Goal: Task Accomplishment & Management: Complete application form

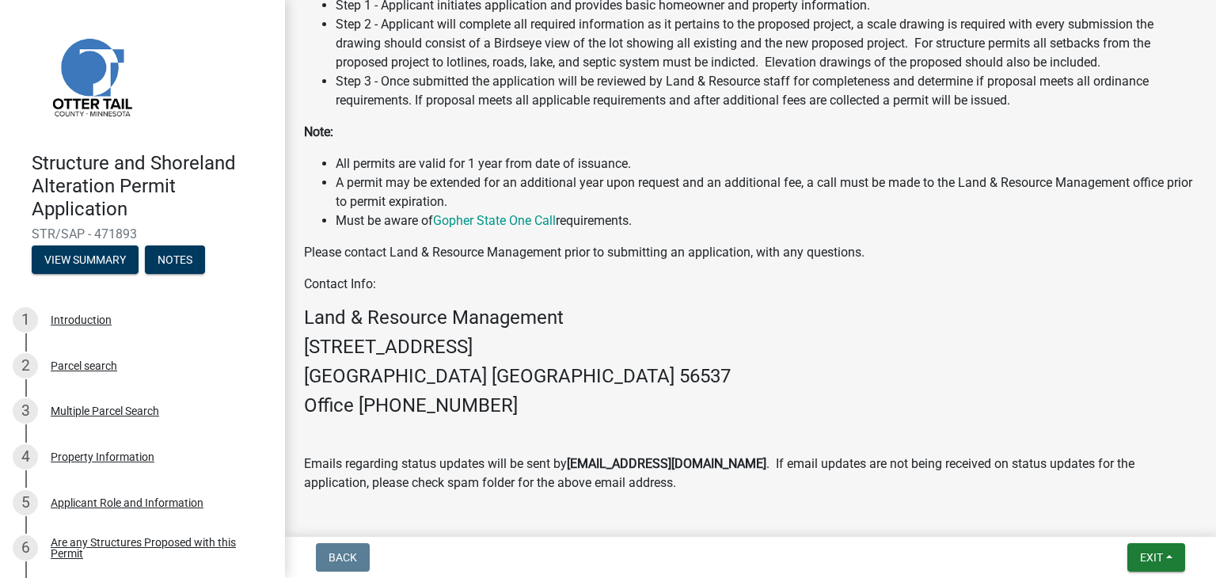
scroll to position [898, 0]
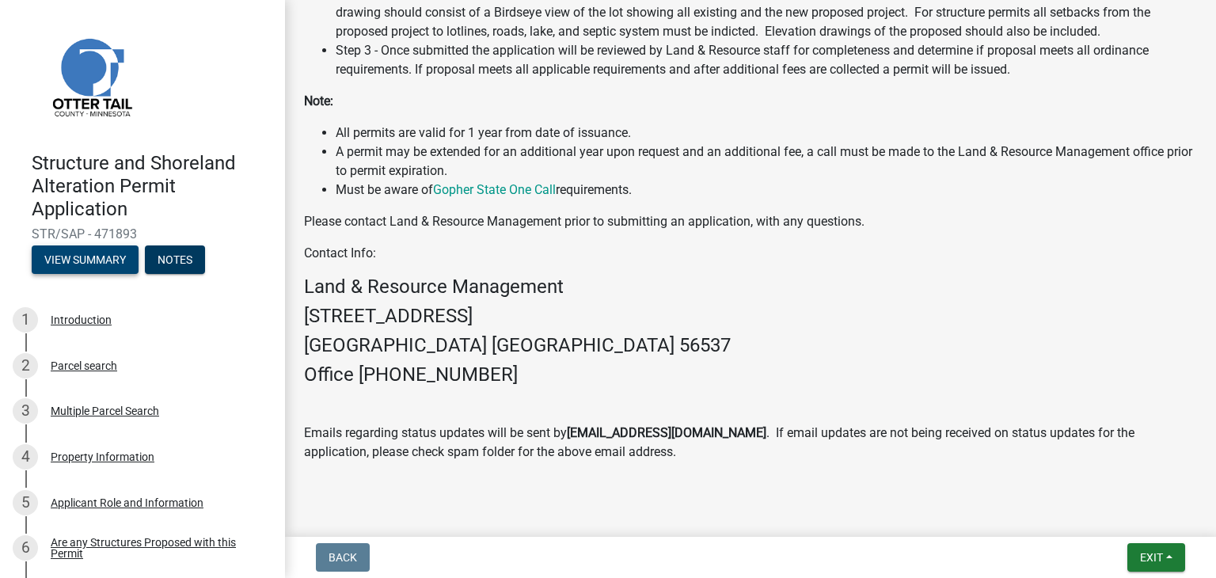
click at [131, 263] on button "View Summary" at bounding box center [85, 259] width 107 height 28
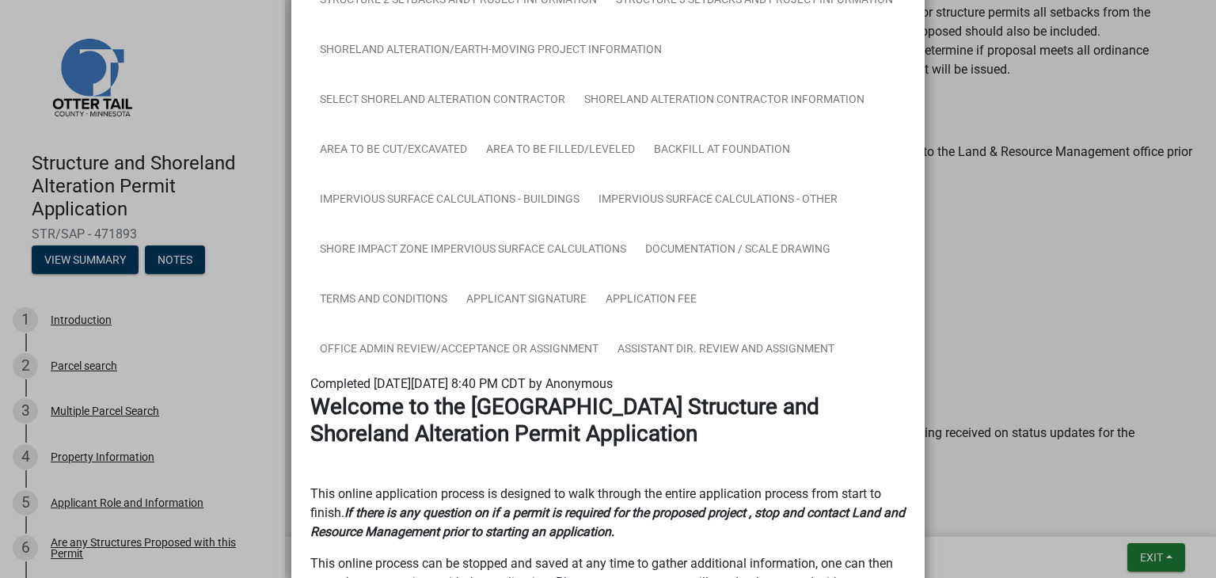
scroll to position [475, 0]
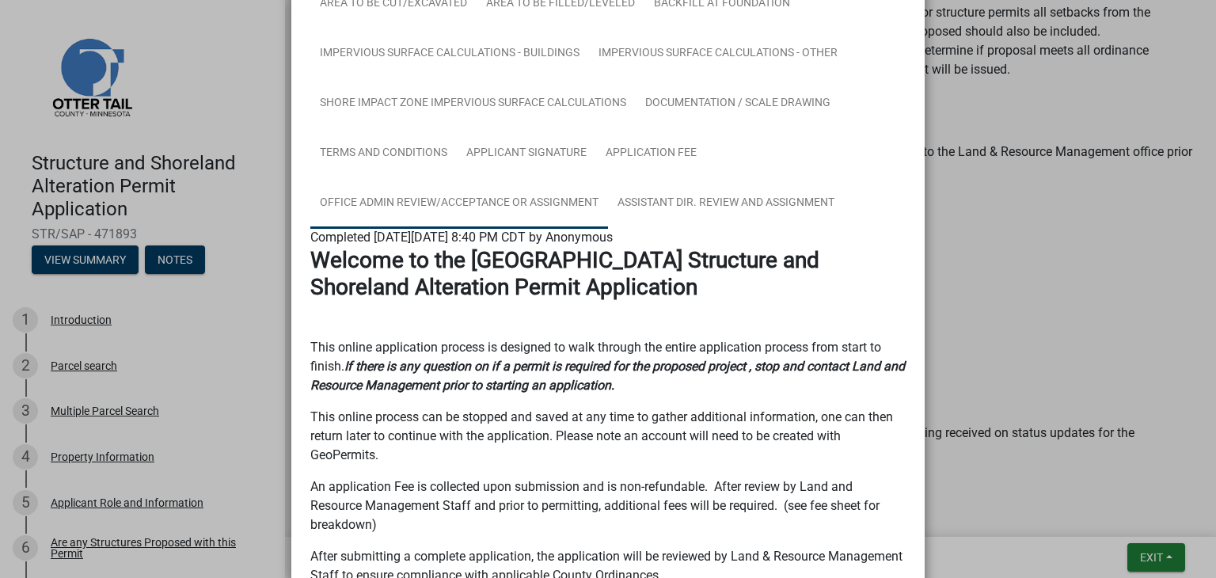
click at [495, 197] on link "Office Admin Review/Acceptance or Assignment" at bounding box center [459, 203] width 298 height 51
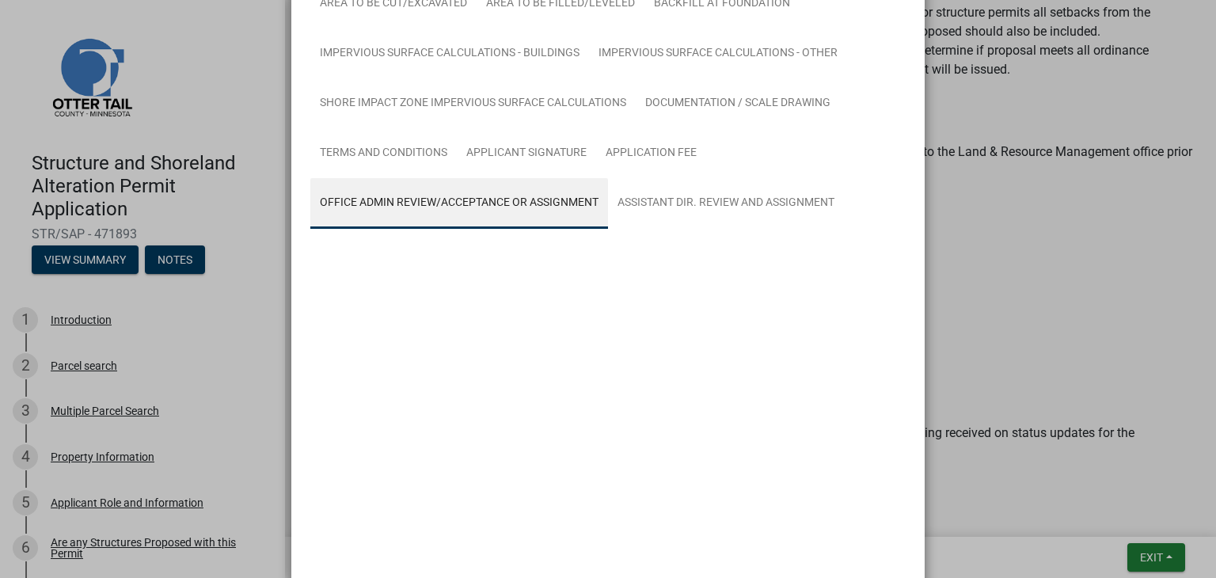
scroll to position [350, 0]
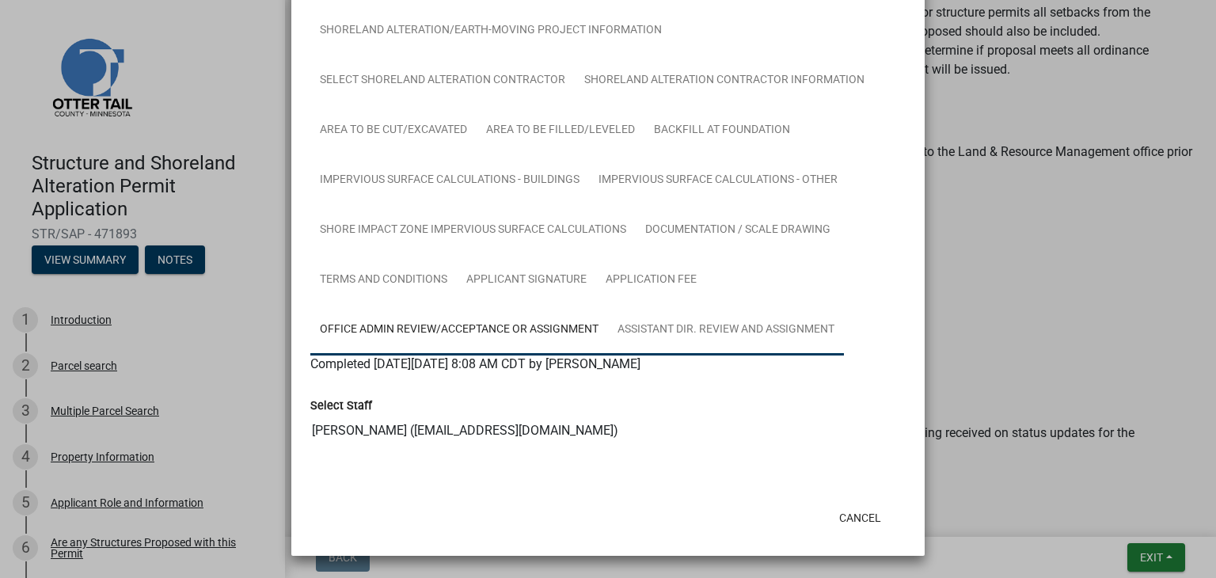
click at [703, 328] on link "Assistant Dir. Review and Assignment" at bounding box center [726, 330] width 236 height 51
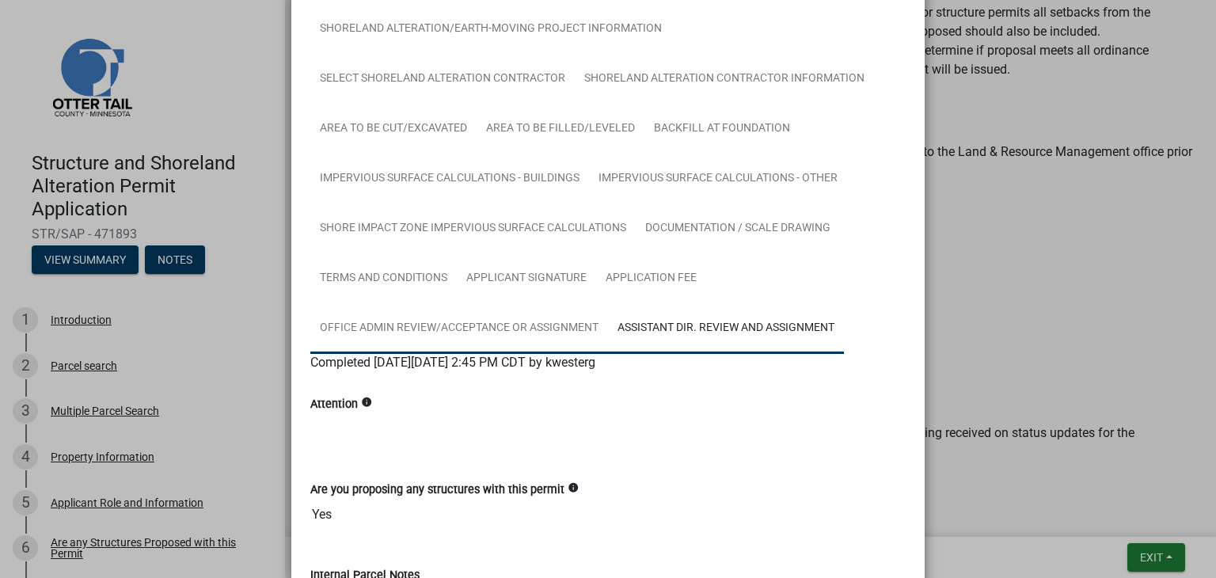
click at [463, 319] on link "Office Admin Review/Acceptance or Assignment" at bounding box center [459, 328] width 298 height 51
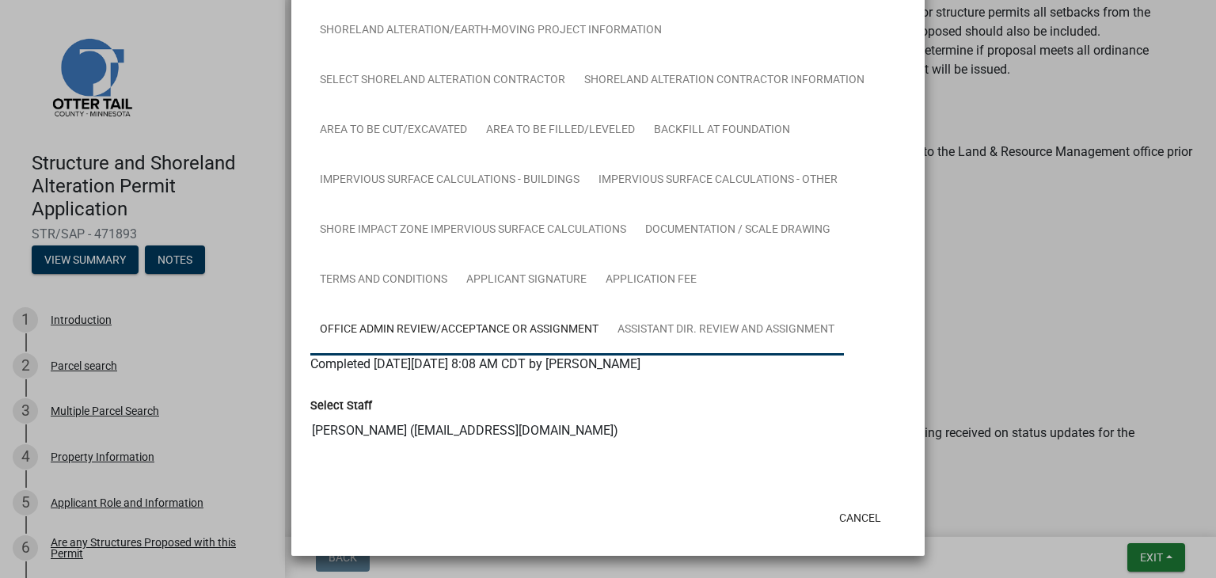
click at [645, 317] on link "Assistant Dir. Review and Assignment" at bounding box center [726, 330] width 236 height 51
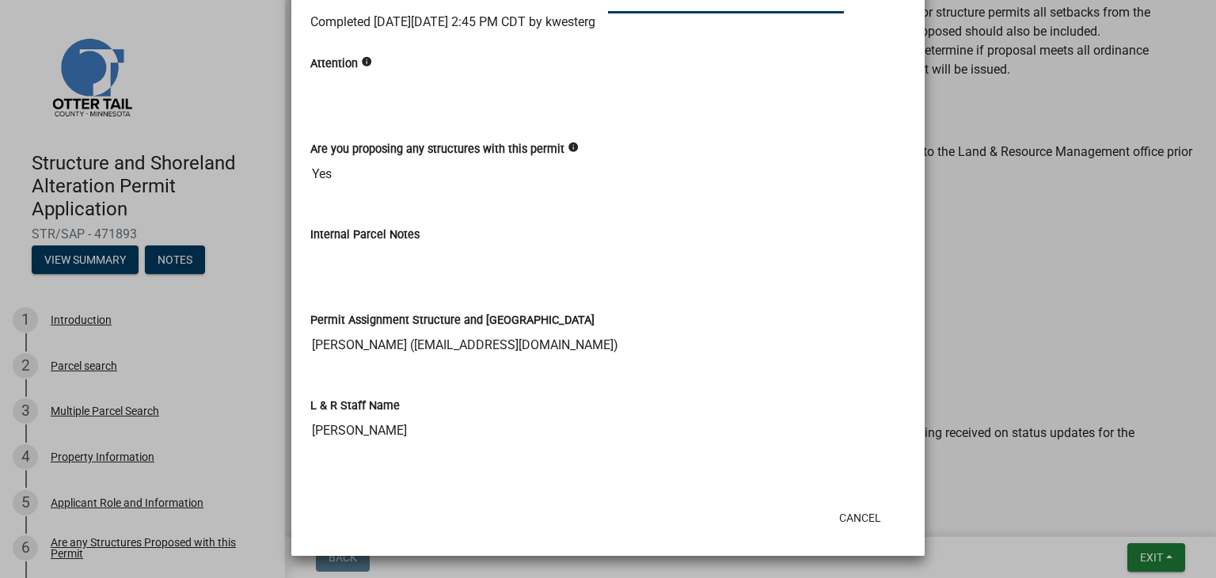
scroll to position [453, 0]
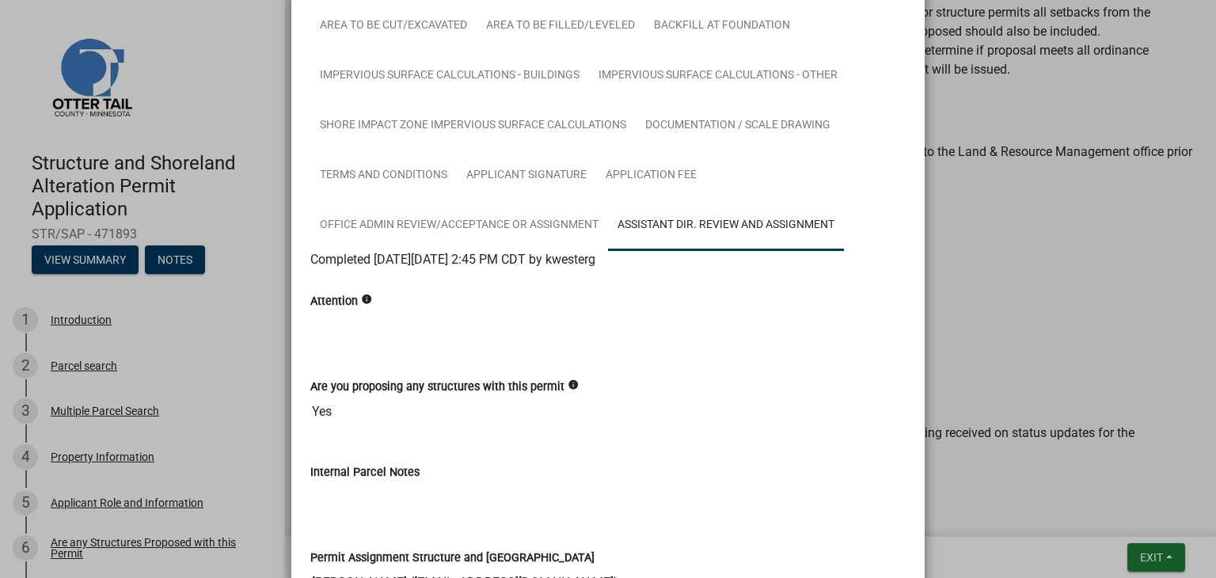
click at [361, 302] on icon "info" at bounding box center [366, 299] width 11 height 11
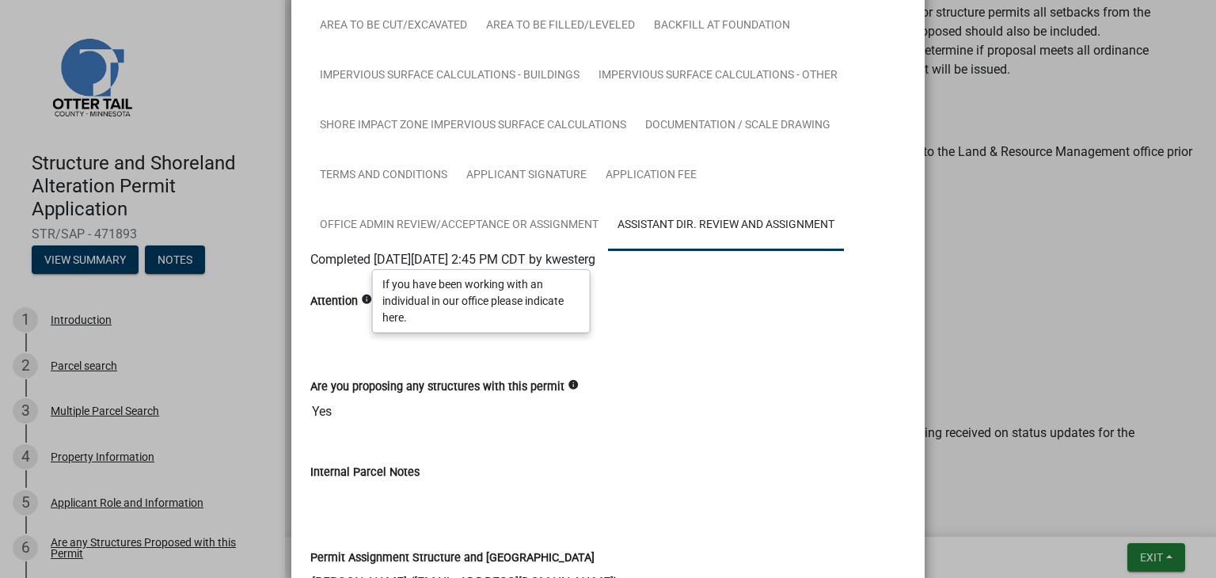
click at [345, 302] on label "Attention" at bounding box center [333, 301] width 47 height 11
click at [0, 0] on input "Attention" at bounding box center [0, 0] width 0 height 0
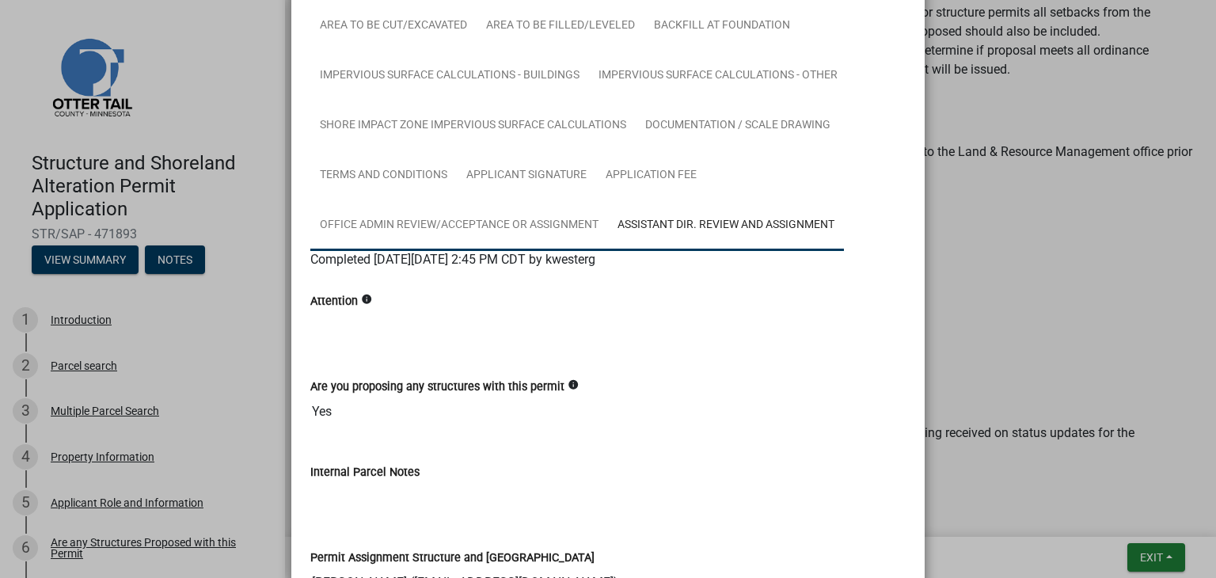
click at [539, 226] on link "Office Admin Review/Acceptance or Assignment" at bounding box center [459, 225] width 298 height 51
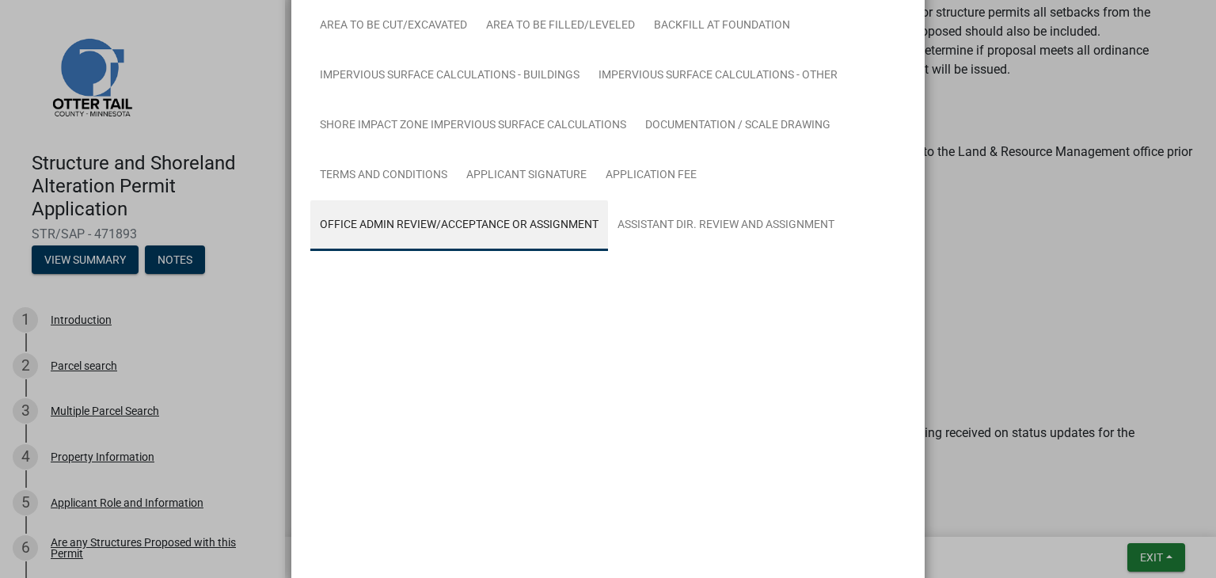
scroll to position [350, 0]
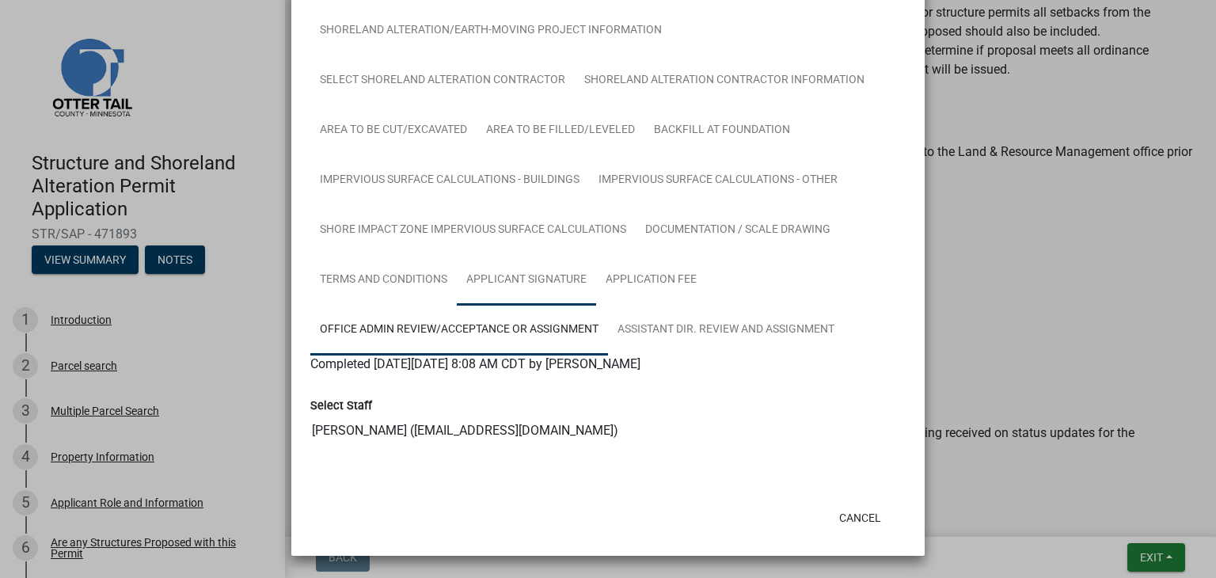
click at [569, 281] on link "Applicant Signature" at bounding box center [526, 280] width 139 height 51
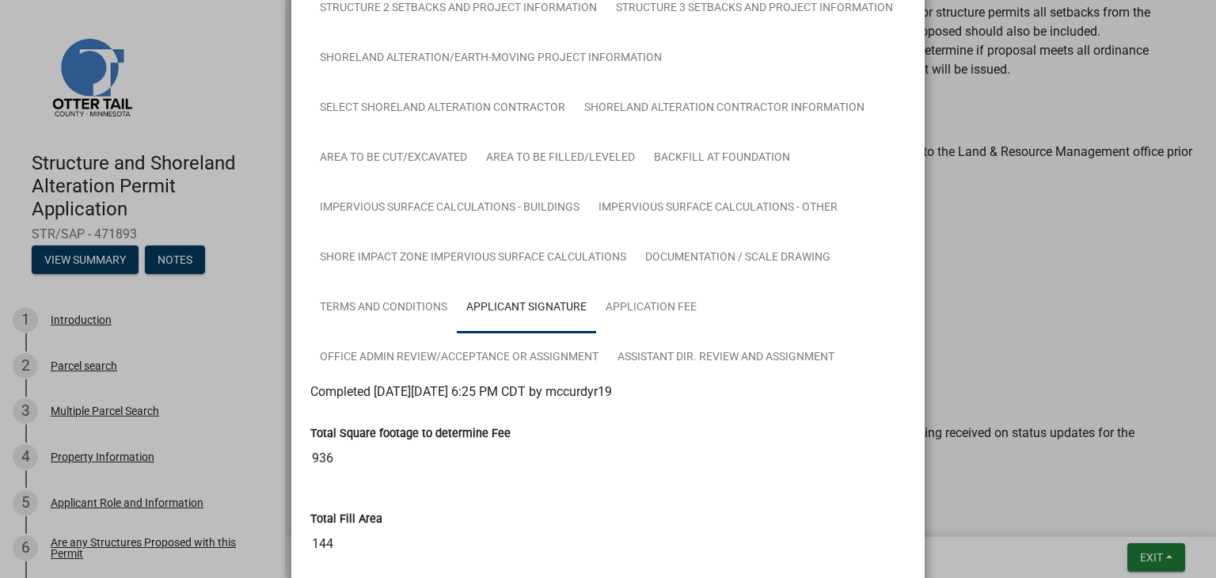
scroll to position [271, 0]
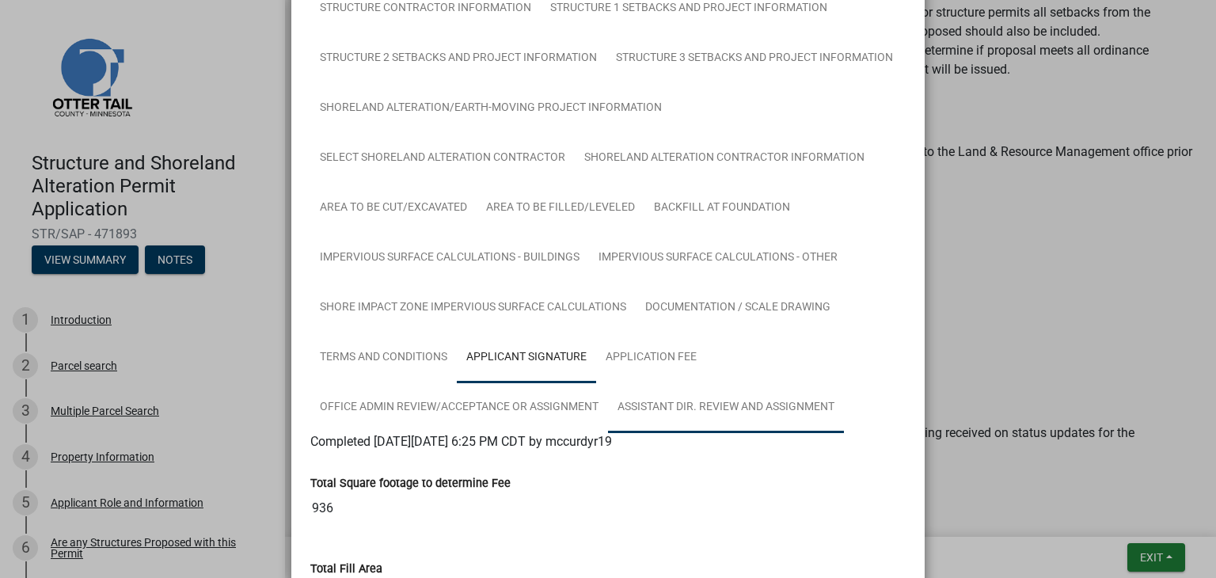
click at [700, 402] on link "Assistant Dir. Review and Assignment" at bounding box center [726, 407] width 236 height 51
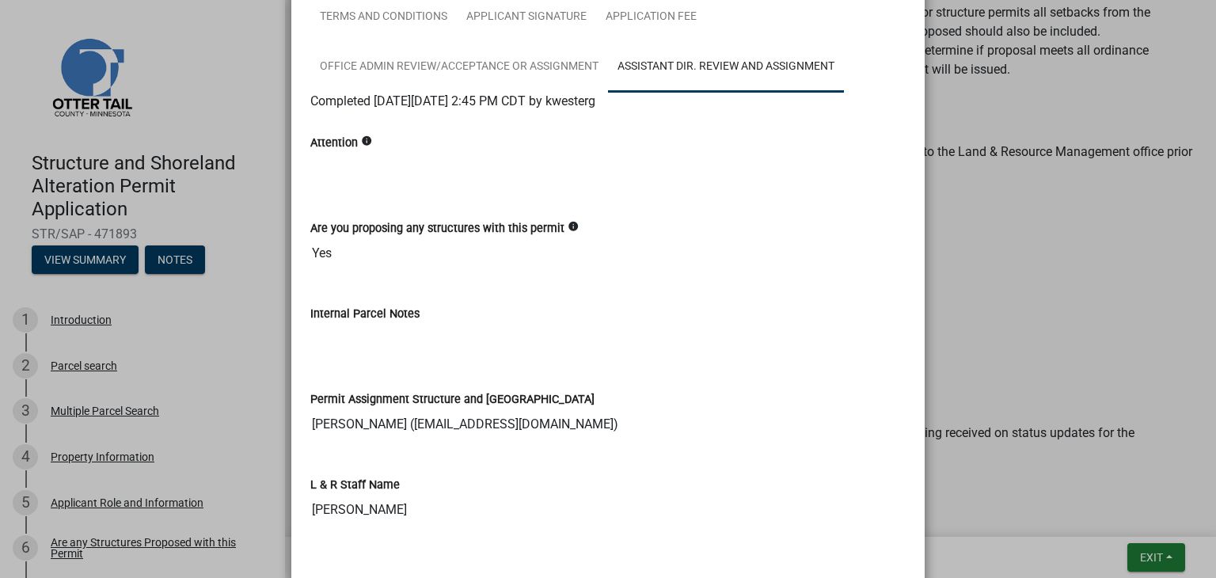
scroll to position [374, 0]
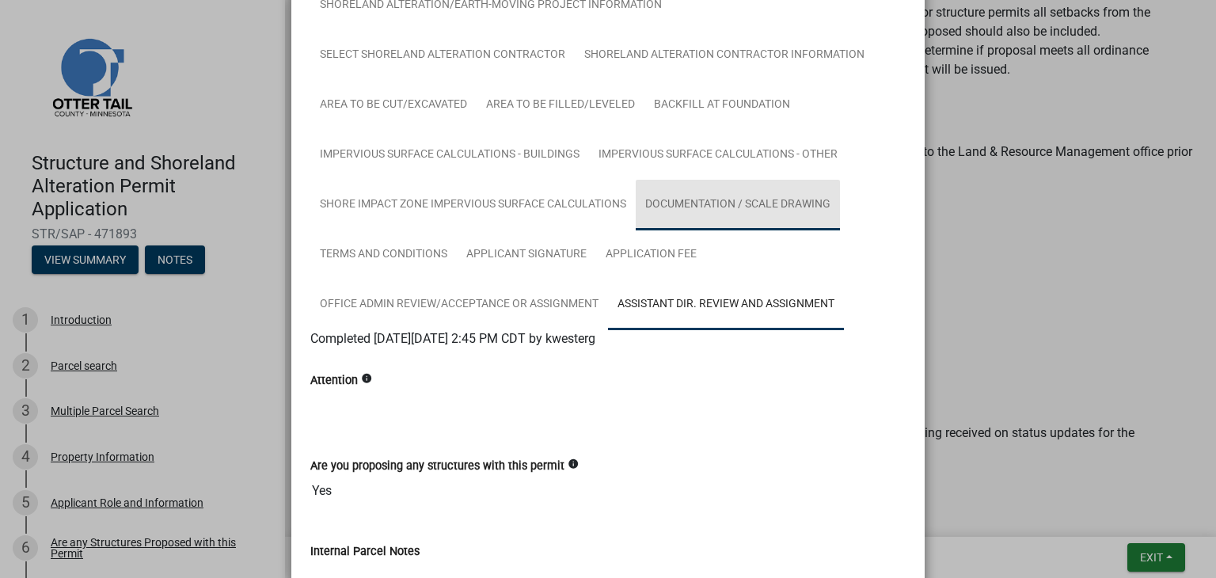
click at [766, 208] on link "Documentation / Scale Drawing" at bounding box center [738, 205] width 204 height 51
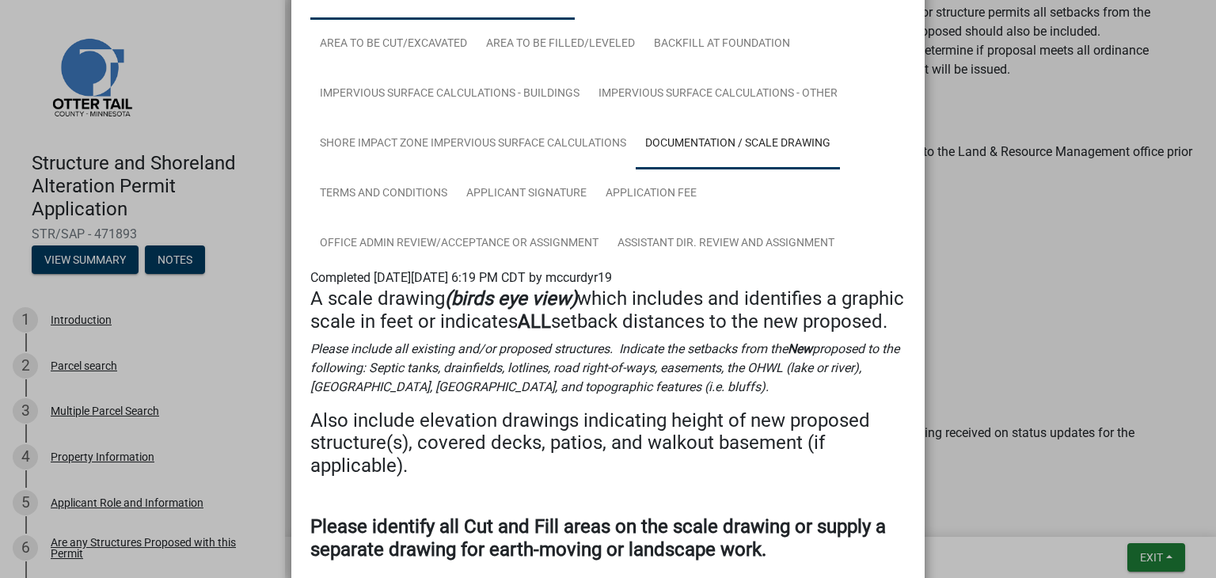
scroll to position [554, 0]
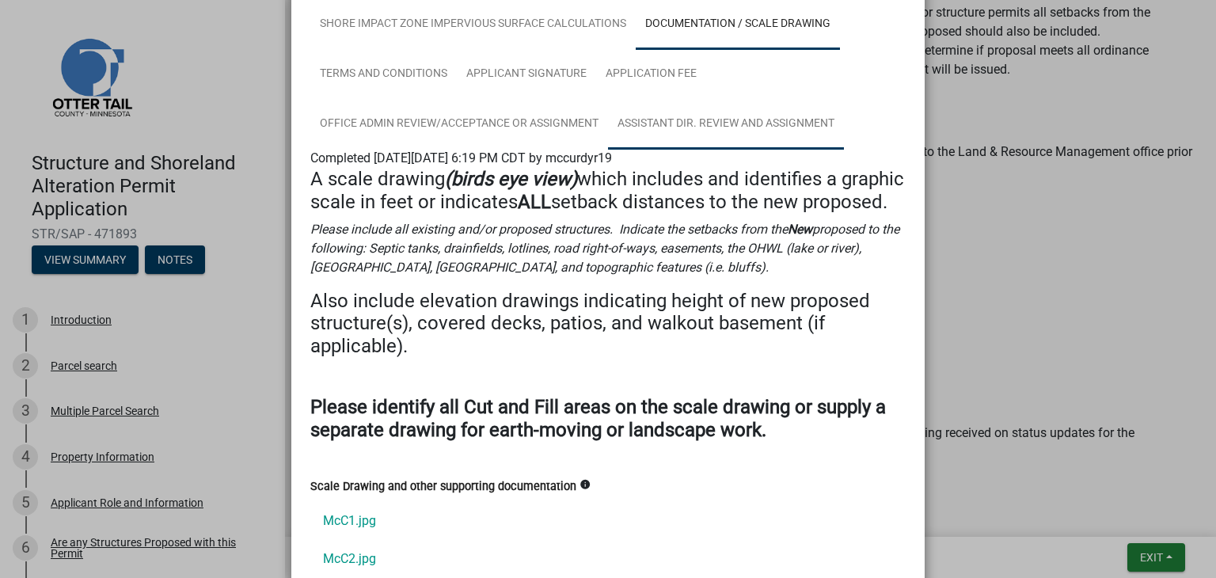
click at [681, 127] on link "Assistant Dir. Review and Assignment" at bounding box center [726, 124] width 236 height 51
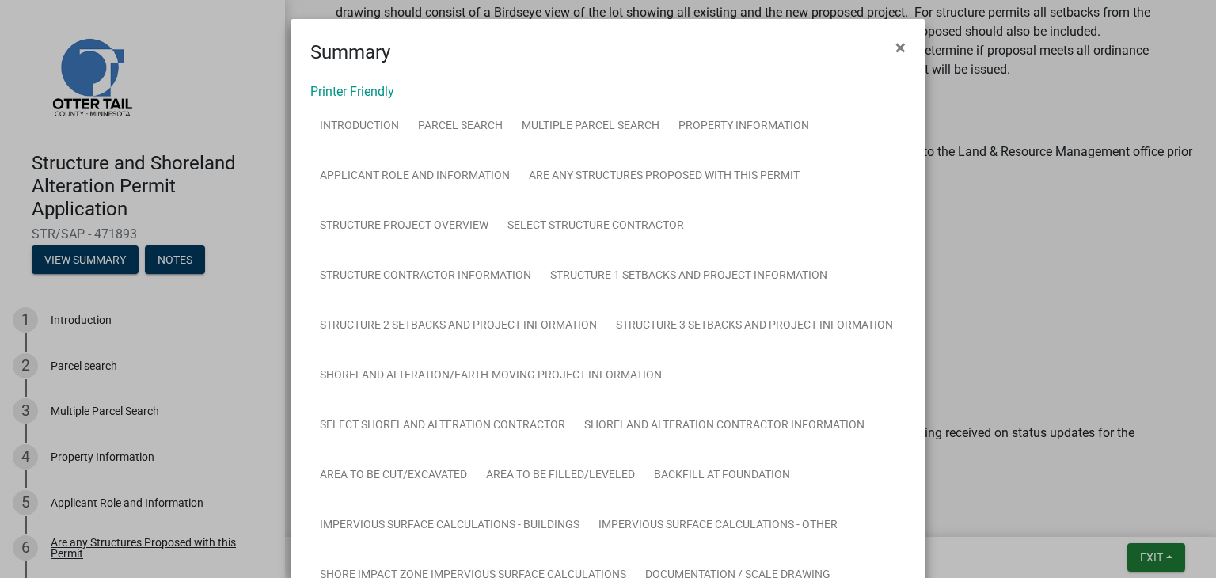
scroll to position [0, 0]
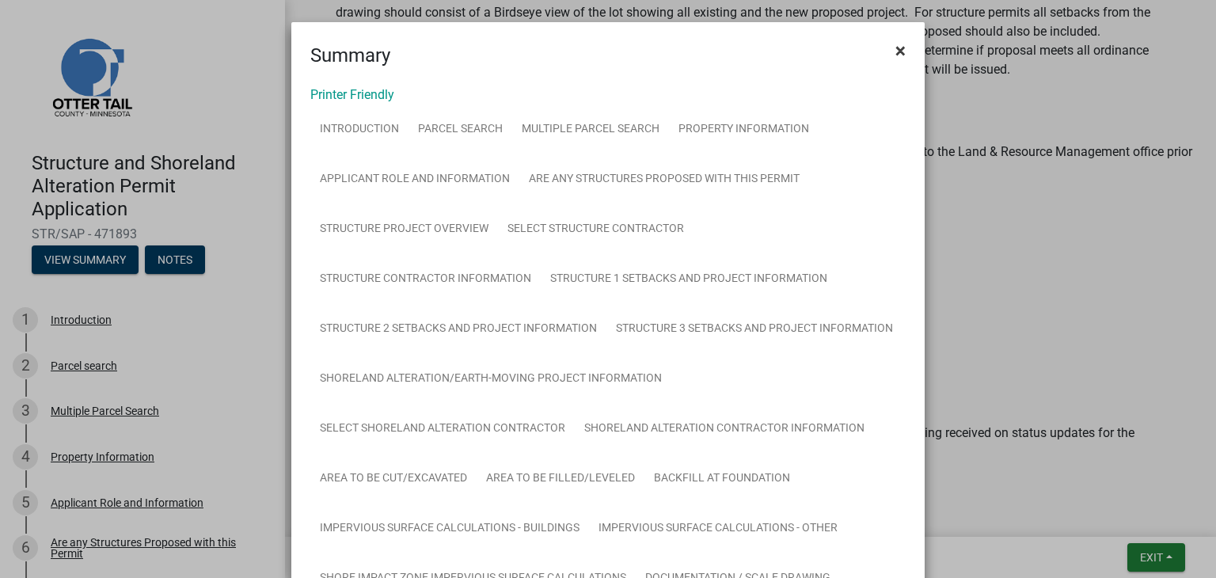
click at [891, 63] on button "×" at bounding box center [901, 50] width 36 height 44
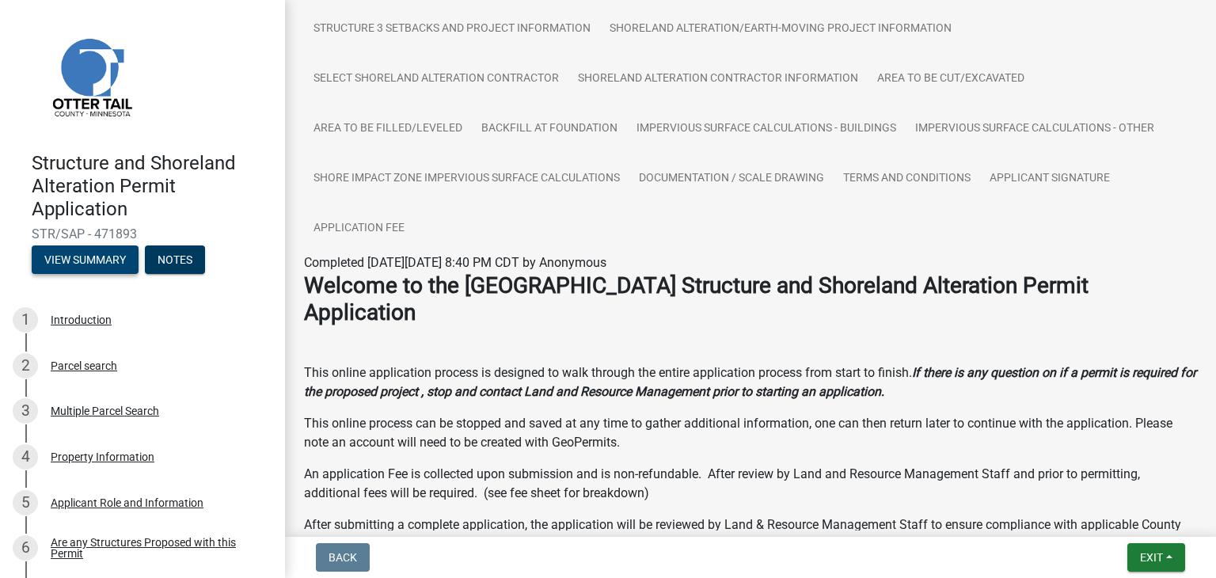
scroll to position [186, 0]
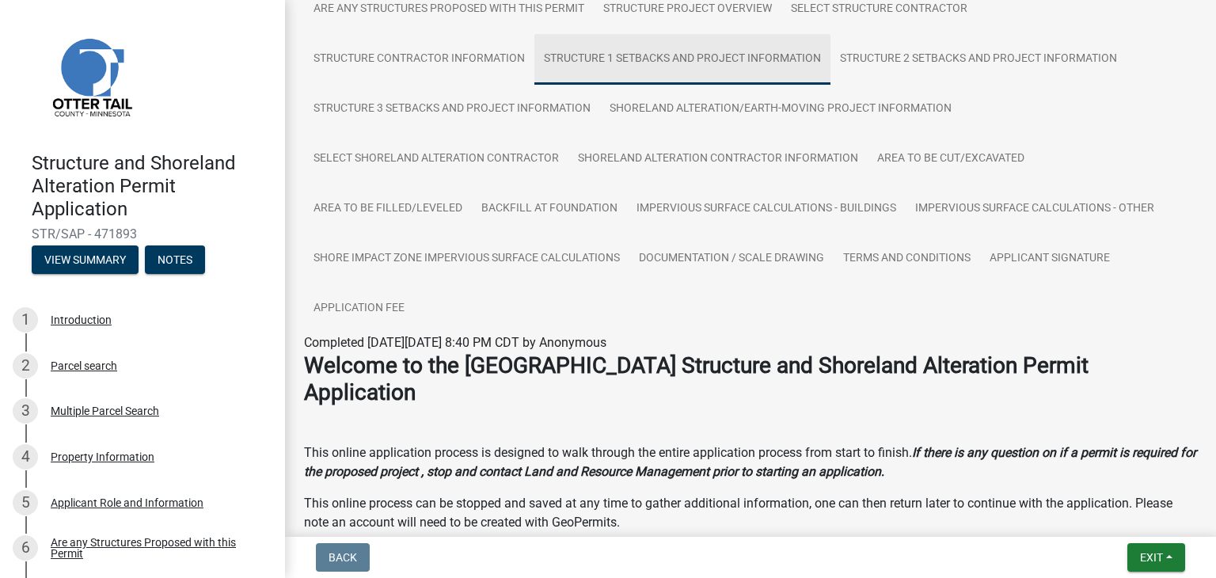
click at [633, 64] on link "Structure 1 Setbacks and project information" at bounding box center [682, 59] width 296 height 51
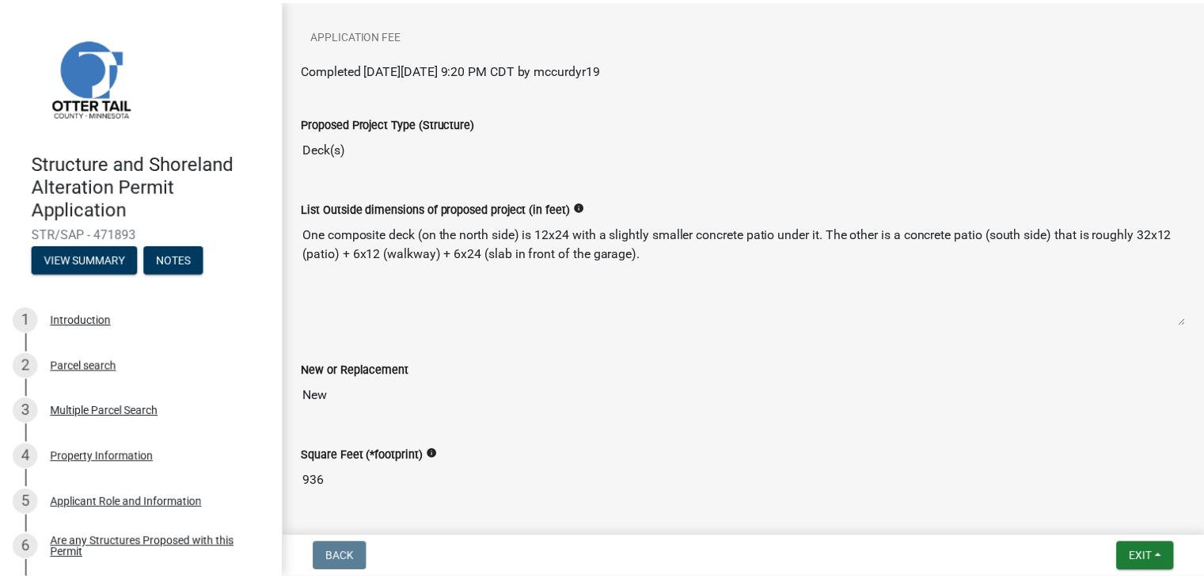
scroll to position [0, 0]
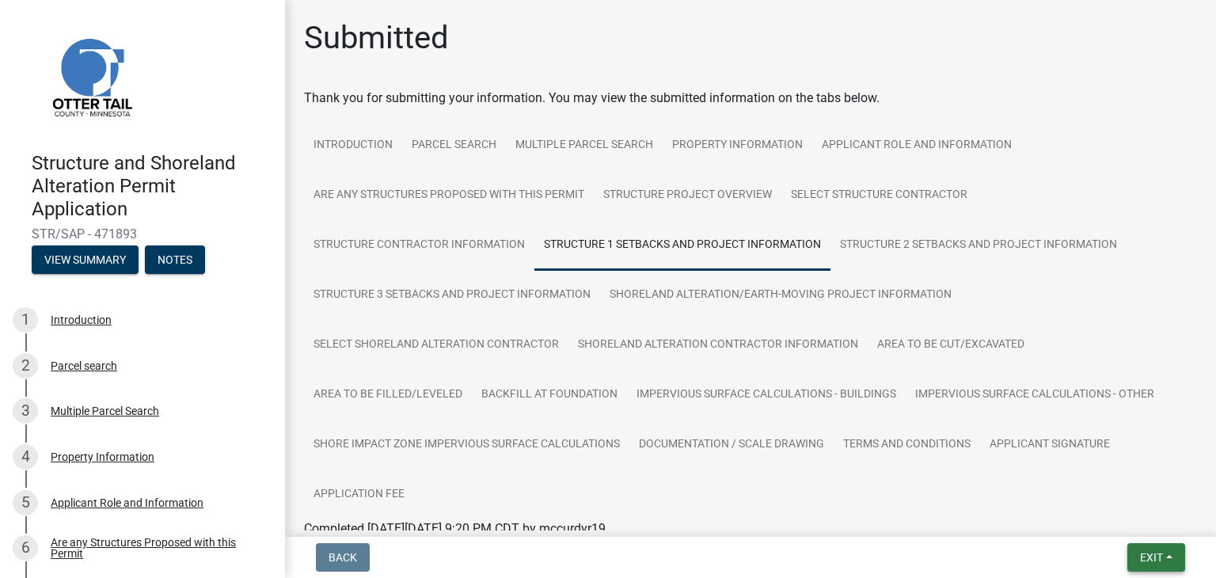
click at [1152, 554] on span "Exit" at bounding box center [1151, 557] width 23 height 13
click at [1150, 519] on button "Save & Exit" at bounding box center [1122, 516] width 127 height 38
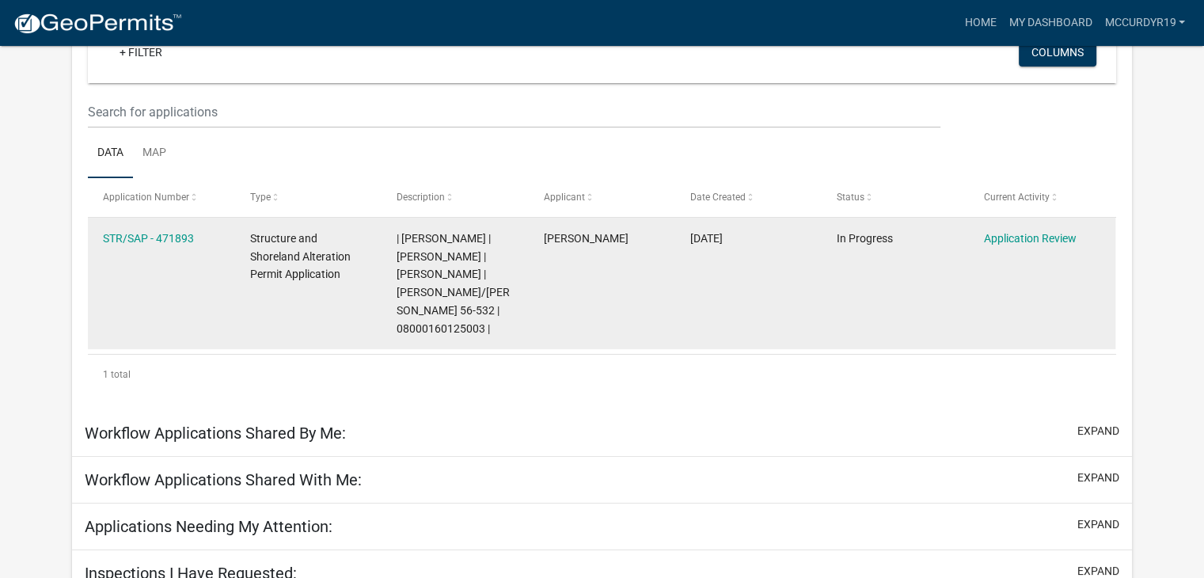
scroll to position [220, 0]
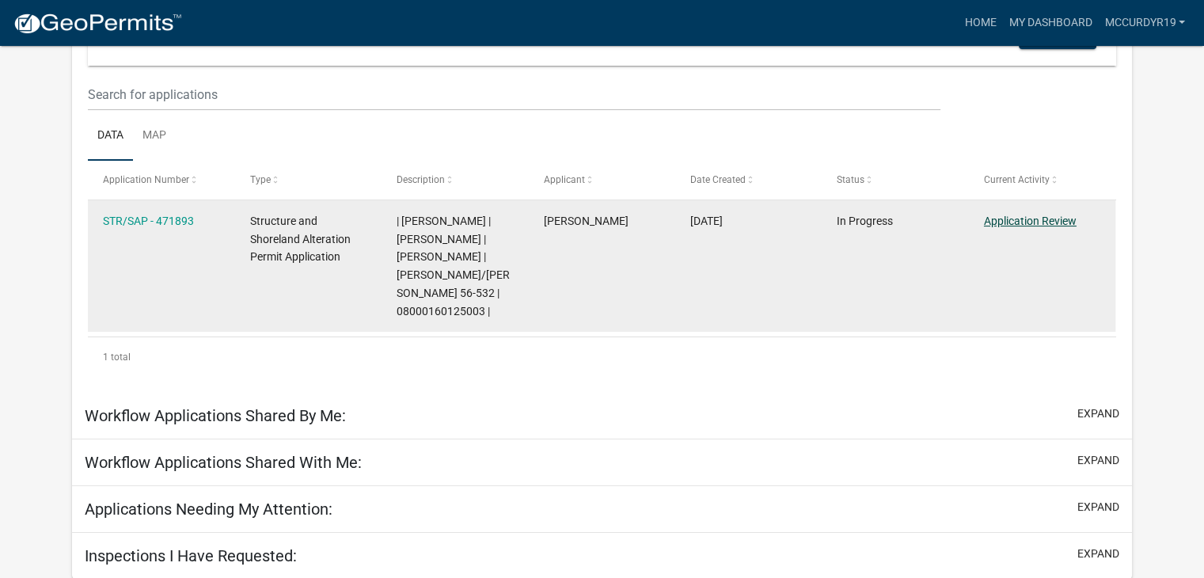
click at [1057, 219] on link "Application Review" at bounding box center [1030, 221] width 93 height 13
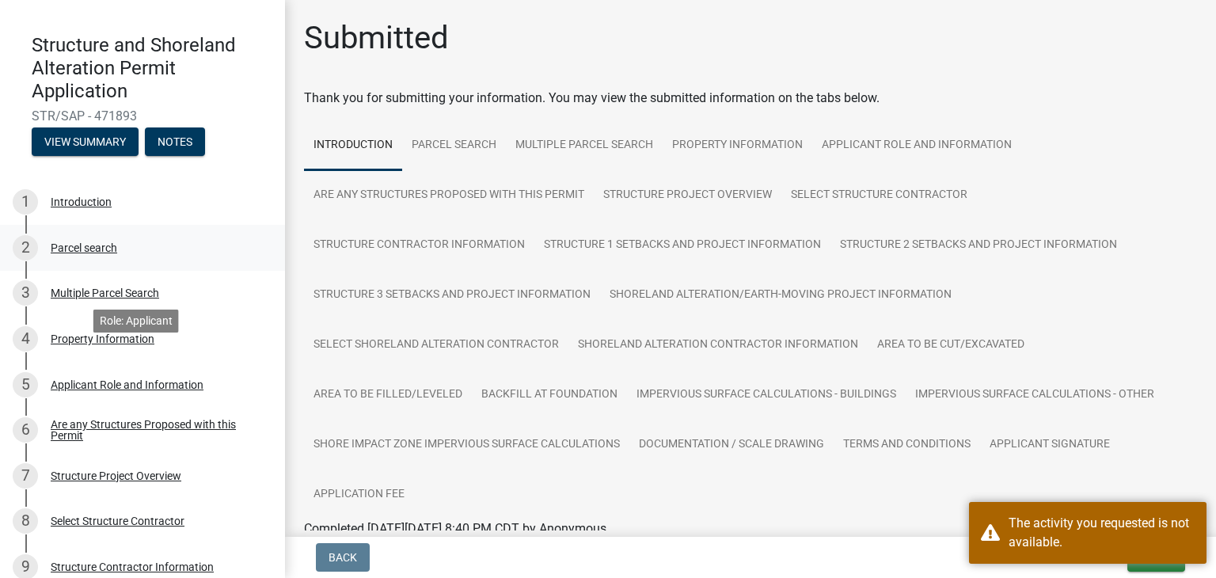
scroll to position [158, 0]
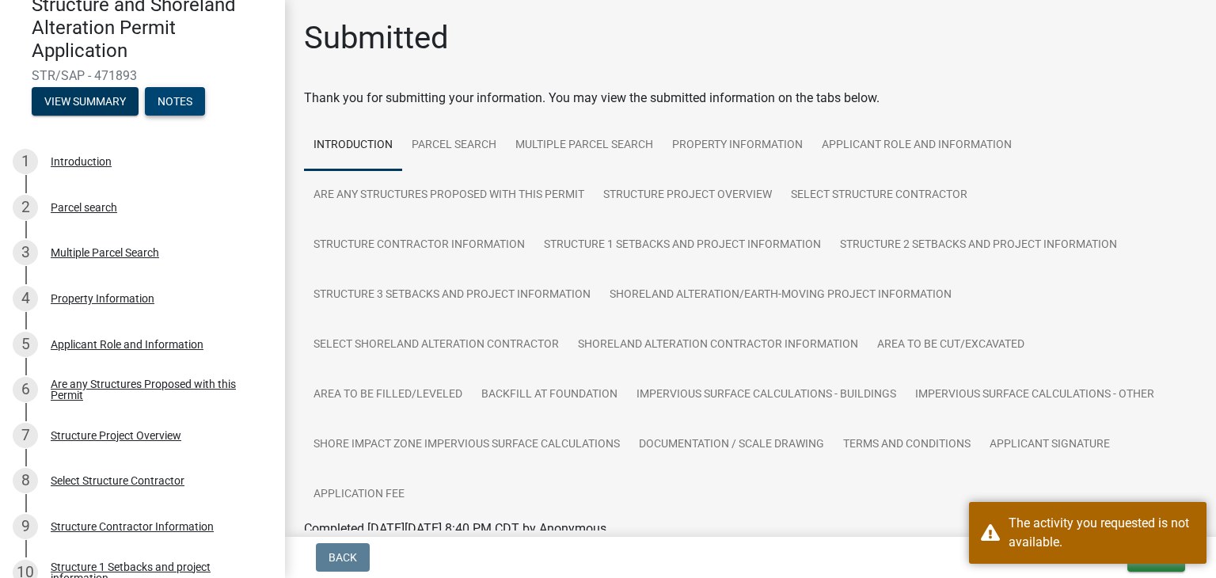
click at [165, 92] on button "Notes" at bounding box center [175, 101] width 60 height 28
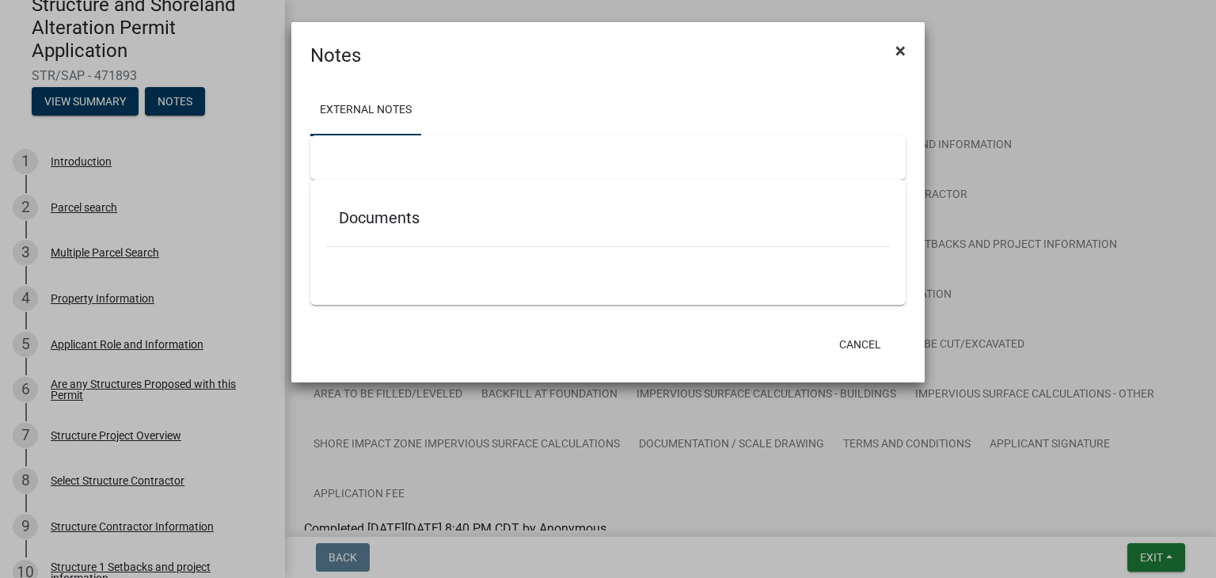
click at [904, 45] on span "×" at bounding box center [900, 51] width 10 height 22
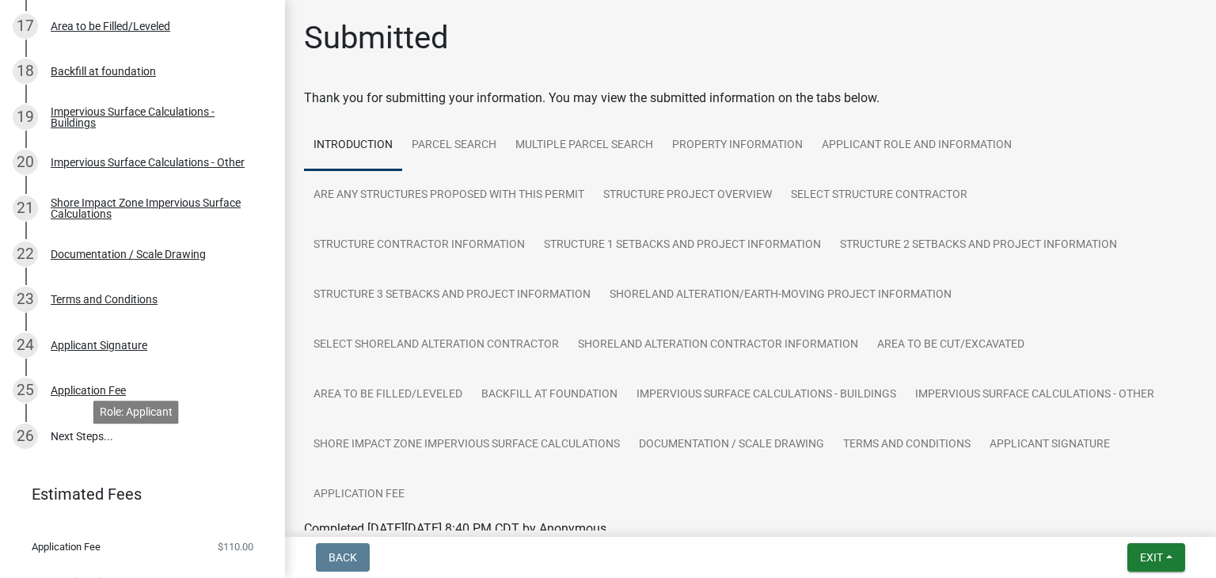
scroll to position [1052, 0]
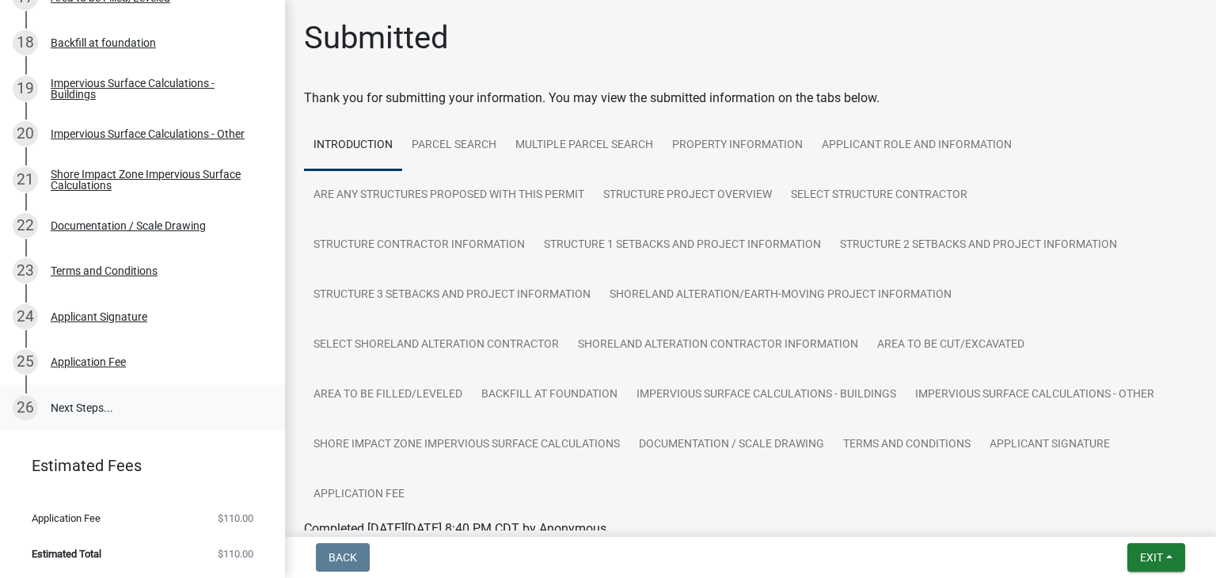
click at [71, 397] on link "26 Next Steps..." at bounding box center [142, 408] width 285 height 46
click at [73, 404] on link "26 Next Steps..." at bounding box center [142, 408] width 285 height 46
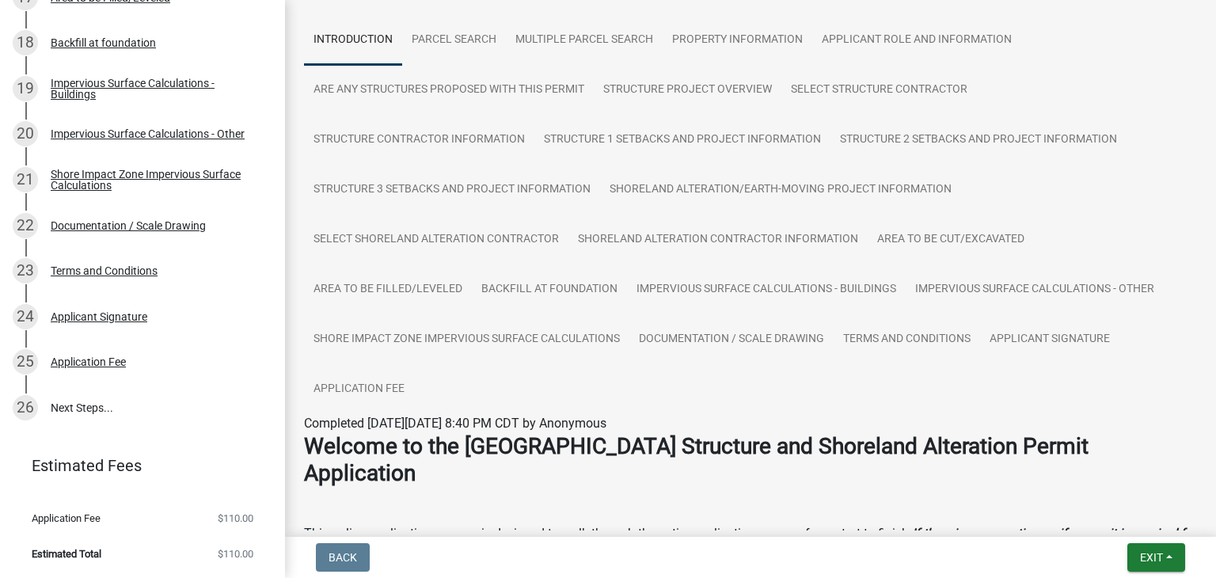
scroll to position [158, 0]
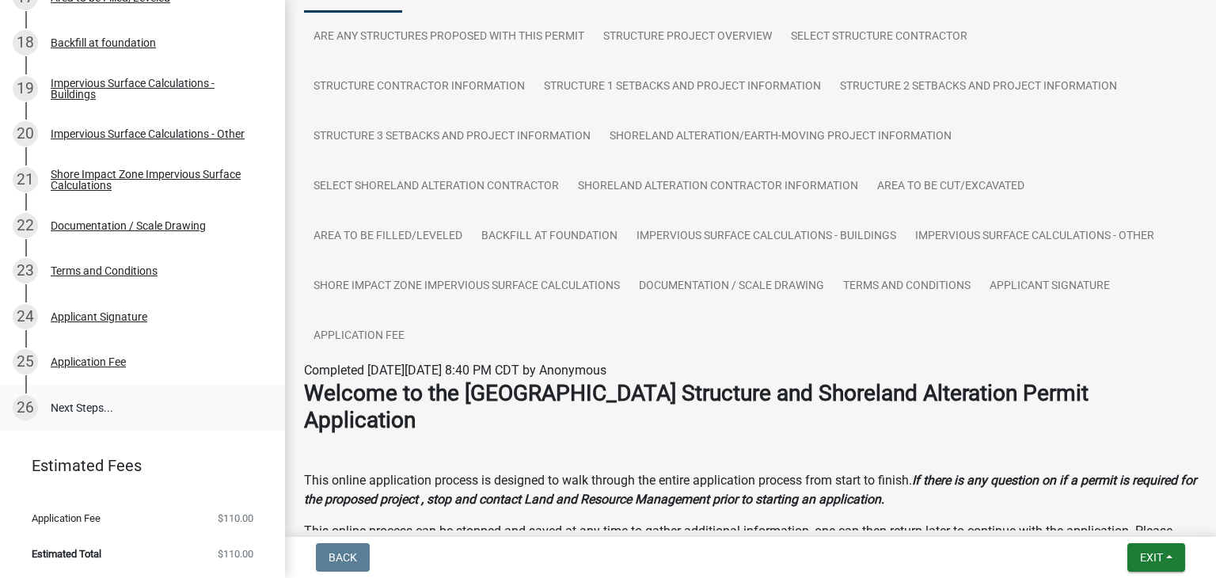
click at [14, 405] on div "26" at bounding box center [25, 407] width 25 height 25
click at [95, 404] on link "26 Next Steps..." at bounding box center [142, 408] width 285 height 46
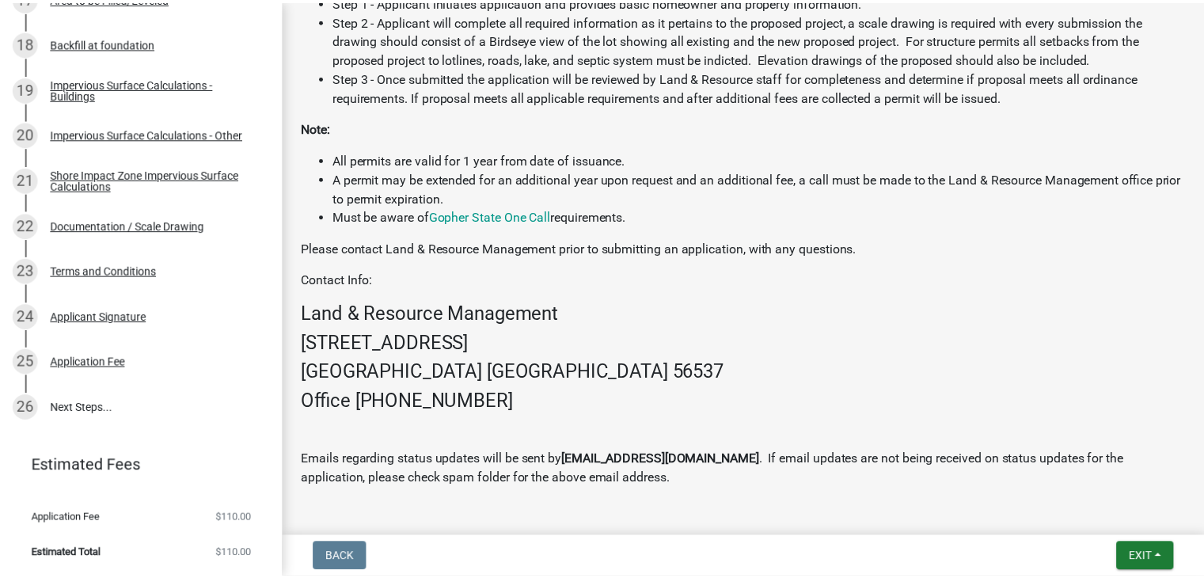
scroll to position [898, 0]
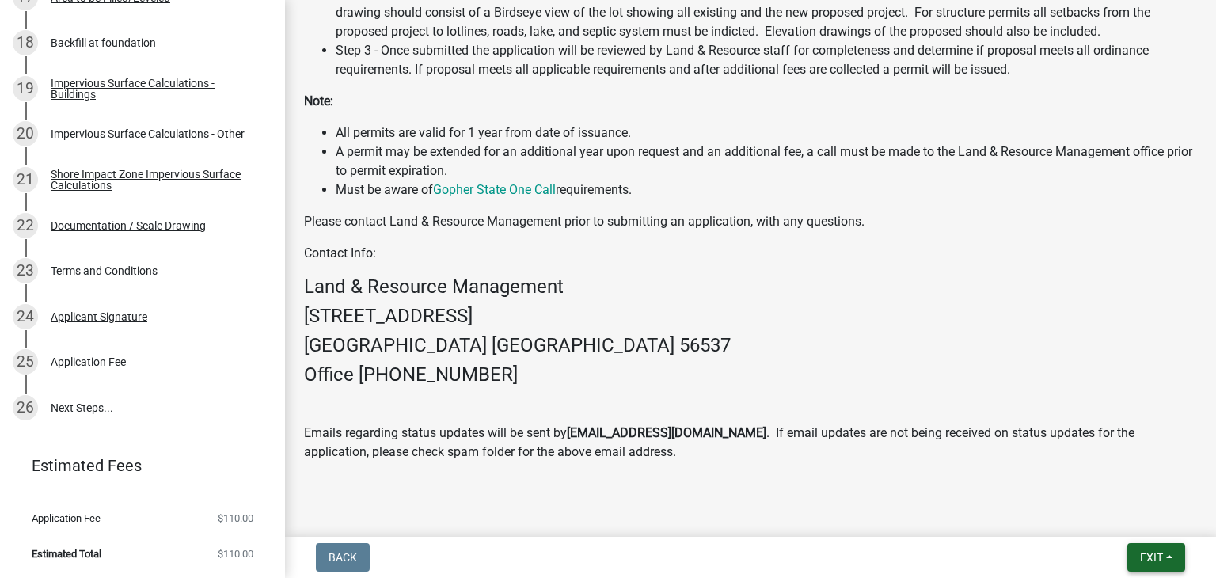
click at [1145, 561] on span "Exit" at bounding box center [1151, 557] width 23 height 13
click at [1150, 531] on button "Save & Exit" at bounding box center [1122, 516] width 127 height 38
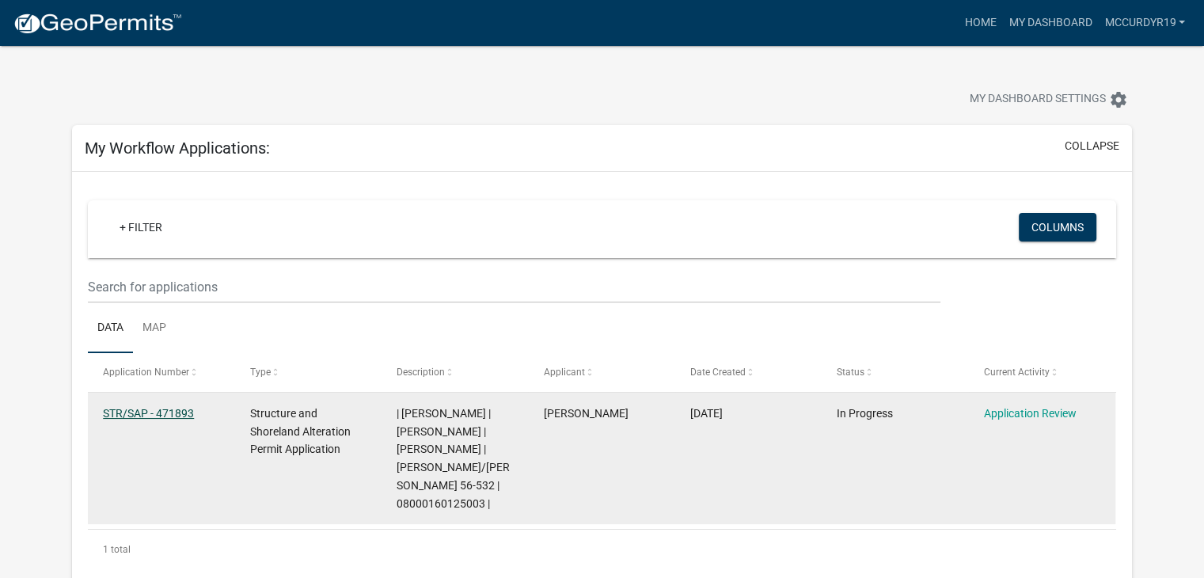
click at [181, 410] on link "STR/SAP - 471893" at bounding box center [148, 413] width 91 height 13
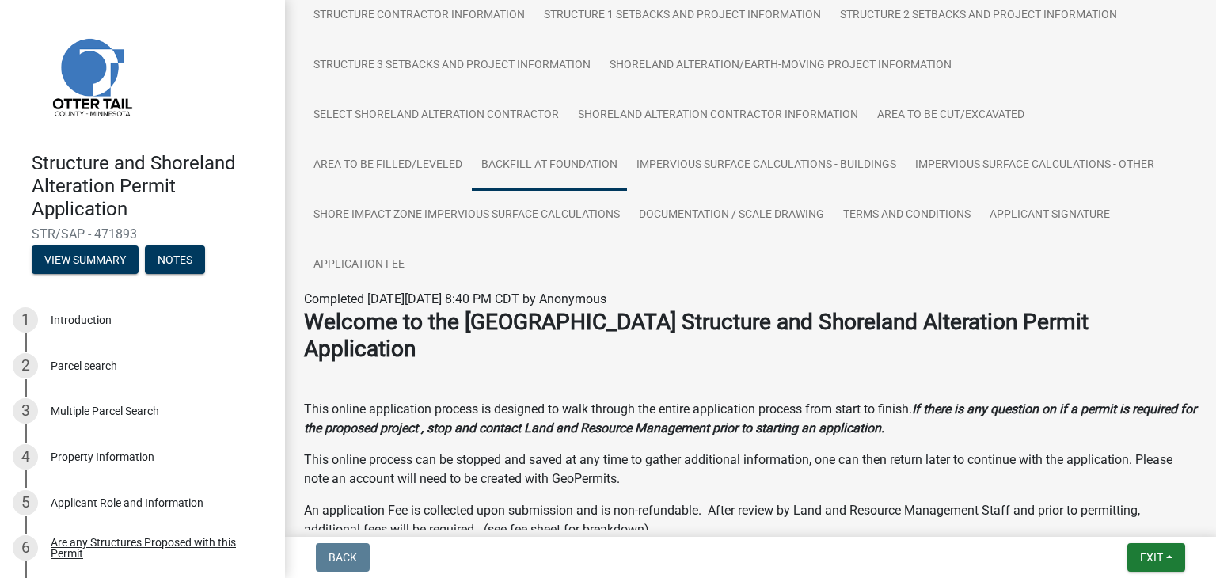
scroll to position [237, 0]
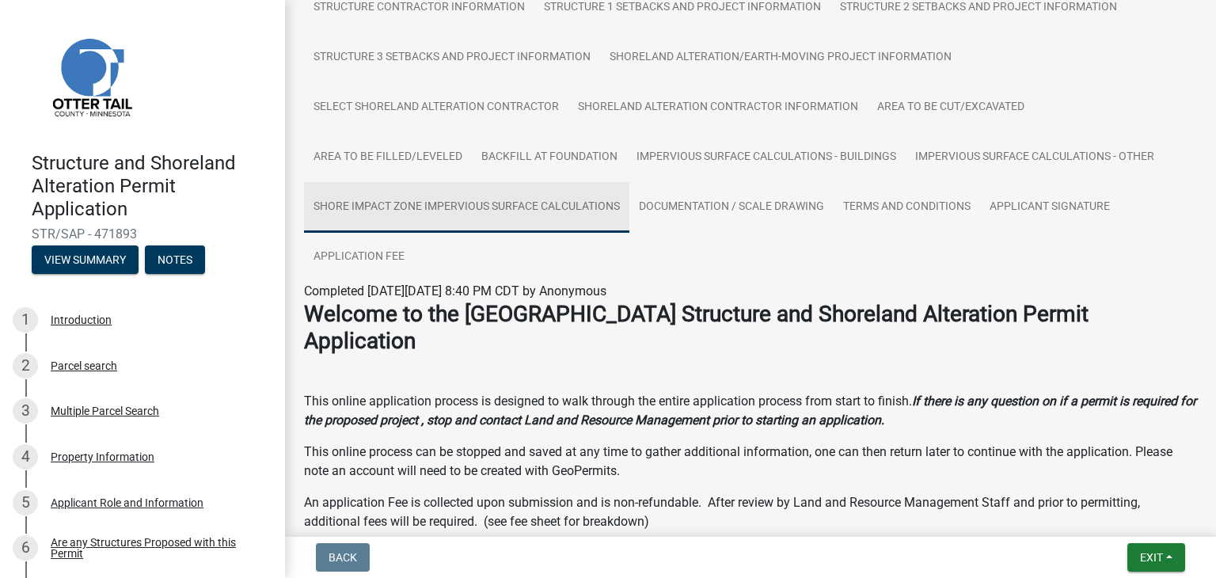
click at [587, 207] on link "Shore Impact Zone Impervious Surface Calculations" at bounding box center [466, 207] width 325 height 51
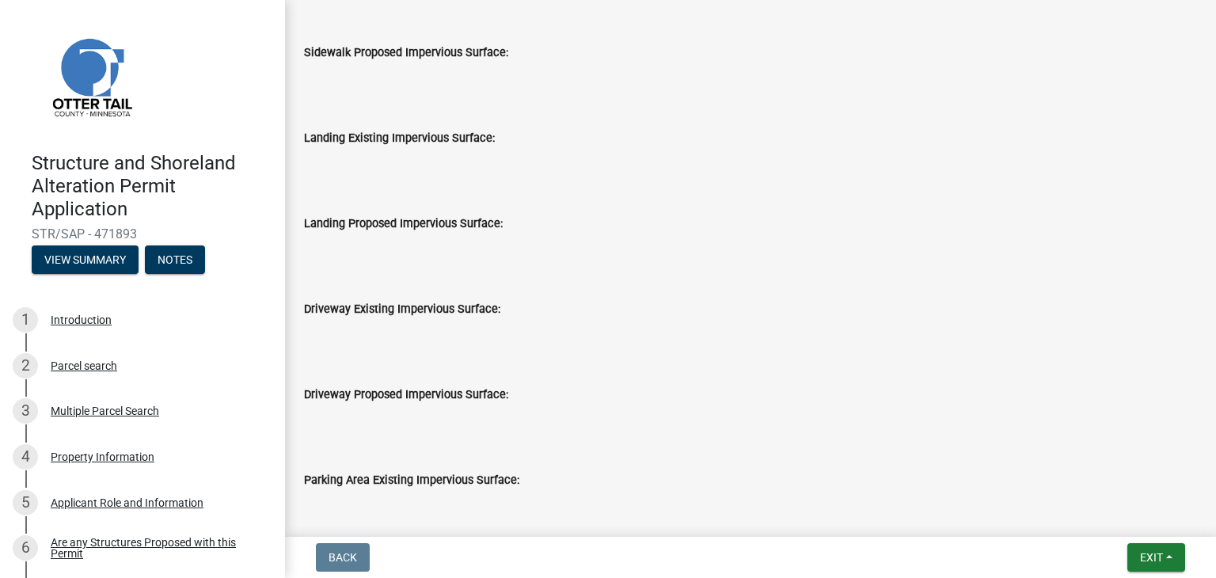
scroll to position [1382, 0]
